Goal: Information Seeking & Learning: Understand process/instructions

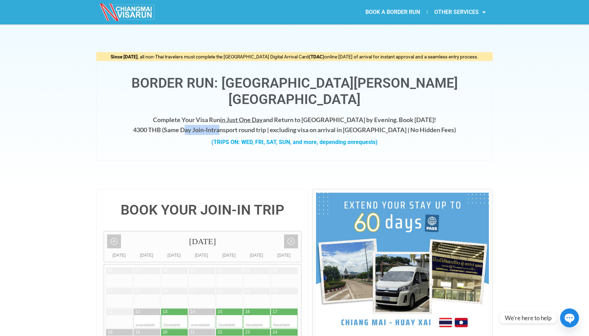
drag, startPoint x: 207, startPoint y: 112, endPoint x: 241, endPoint y: 114, distance: 33.5
click at [241, 115] on h4 "Complete Your Visa Run in Just One Day and Return to [GEOGRAPHIC_DATA] by Eveni…" at bounding box center [295, 125] width 382 height 20
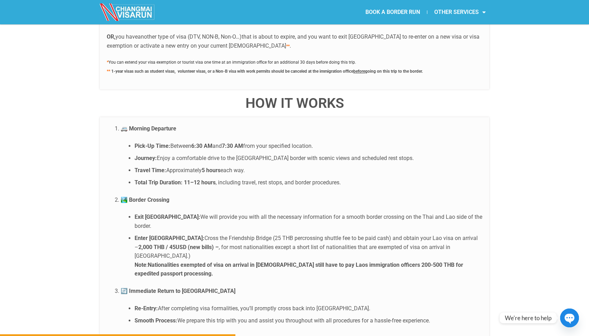
scroll to position [1270, 0]
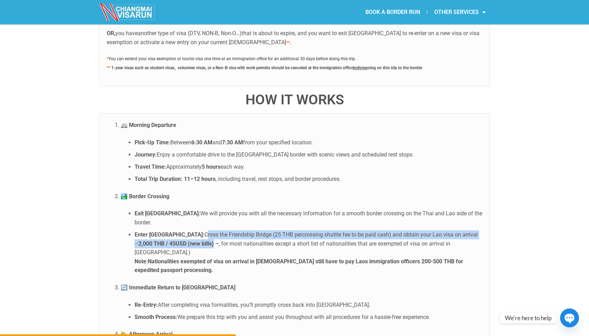
drag, startPoint x: 164, startPoint y: 209, endPoint x: 179, endPoint y: 222, distance: 19.8
click at [179, 230] on li "Enter [GEOGRAPHIC_DATA]: Cross the Friendship Bridge (25 THB percrossing shuttl…" at bounding box center [309, 252] width 348 height 45
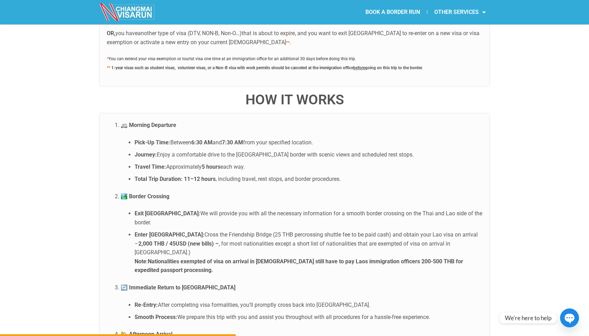
click at [194, 230] on li "Enter [GEOGRAPHIC_DATA]: Cross the Friendship Bridge (25 THB percrossing shuttl…" at bounding box center [309, 252] width 348 height 45
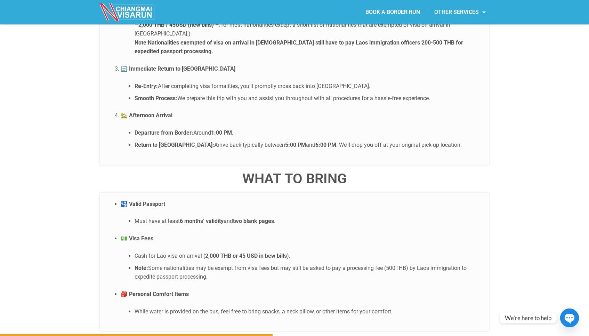
scroll to position [1490, 0]
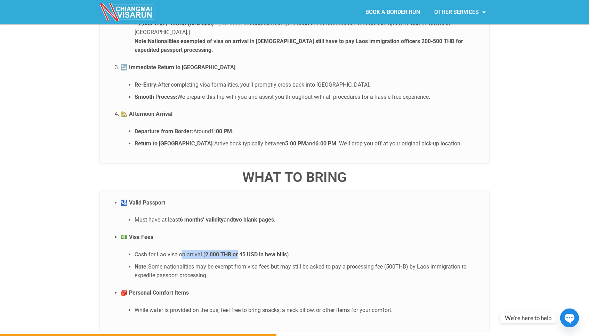
drag, startPoint x: 182, startPoint y: 219, endPoint x: 238, endPoint y: 219, distance: 55.7
click at [238, 250] on li "Cash for Lao visa on arrival ( 2,000 THB or 45 USD in bew bills )." at bounding box center [309, 254] width 348 height 9
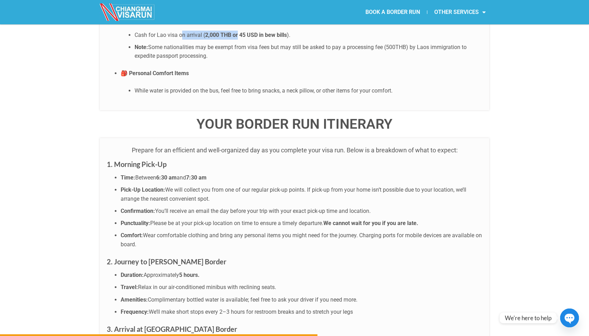
scroll to position [1711, 0]
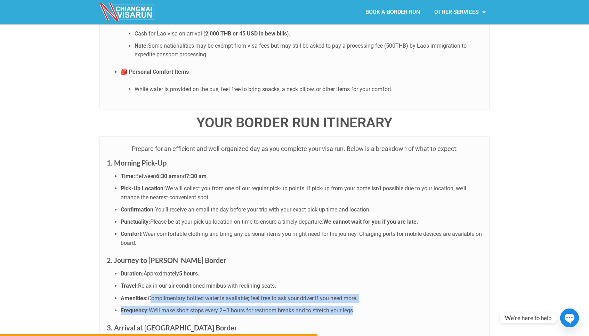
drag, startPoint x: 149, startPoint y: 267, endPoint x: 175, endPoint y: 282, distance: 30.1
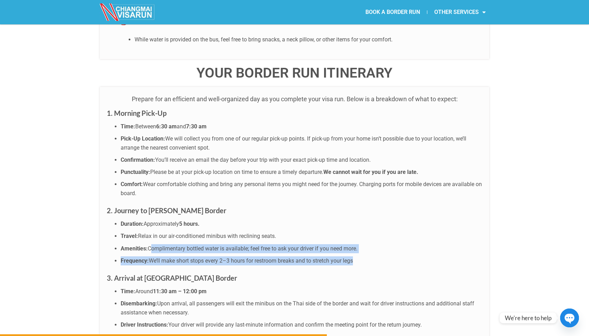
scroll to position [1761, 0]
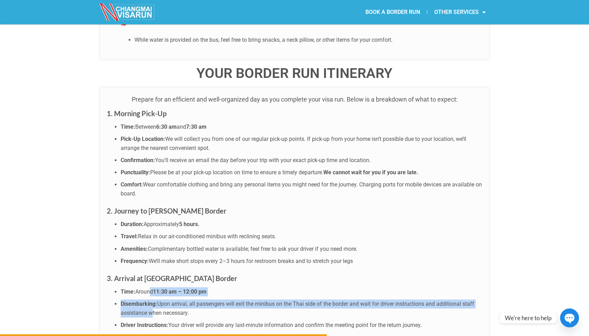
drag, startPoint x: 149, startPoint y: 256, endPoint x: 149, endPoint y: 278, distance: 22.3
click at [149, 287] on ul "Time: Around 11:30 am – 12:00 pm Disembarking: Upon arrival, all passengers wil…" at bounding box center [295, 318] width 376 height 63
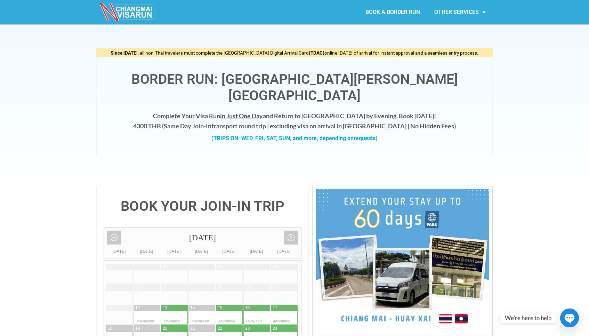
scroll to position [5, 0]
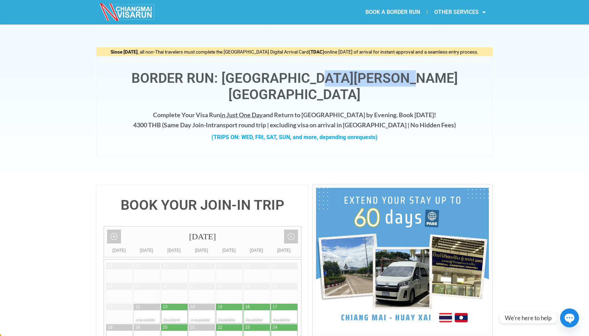
drag, startPoint x: 433, startPoint y: 78, endPoint x: 336, endPoint y: 81, distance: 97.1
click at [336, 81] on h1 "Border Run: [GEOGRAPHIC_DATA][PERSON_NAME][GEOGRAPHIC_DATA]" at bounding box center [295, 86] width 382 height 33
copy h1 "[PERSON_NAME]"
